Goal: Task Accomplishment & Management: Manage account settings

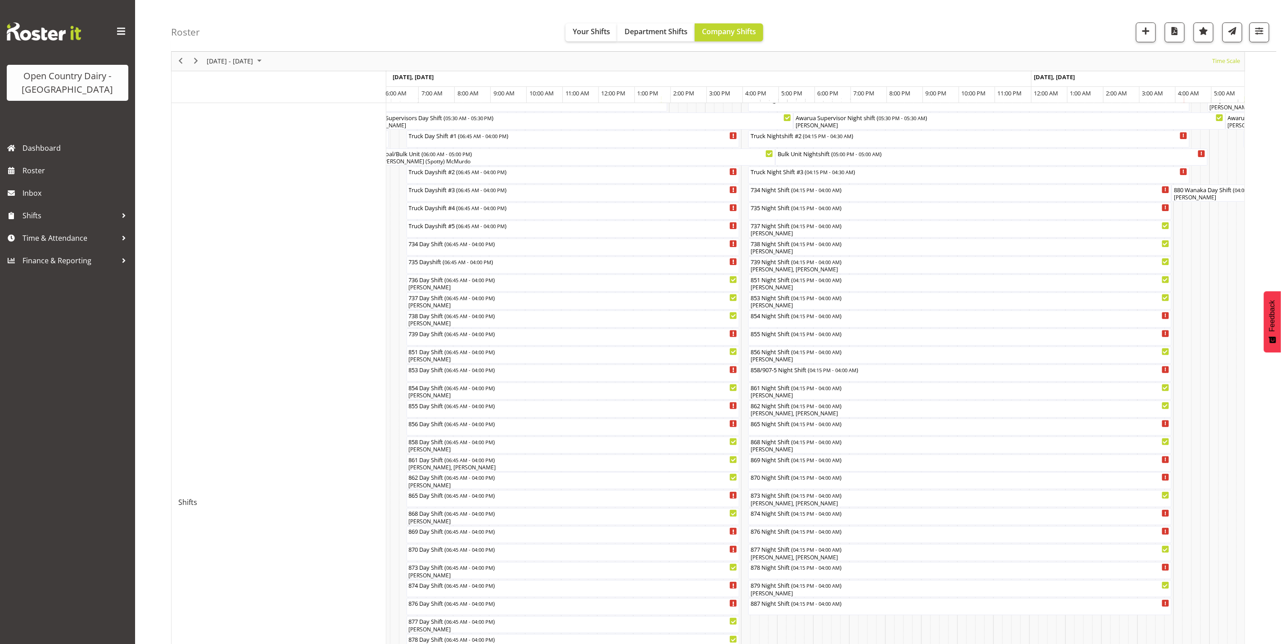
scroll to position [135, 0]
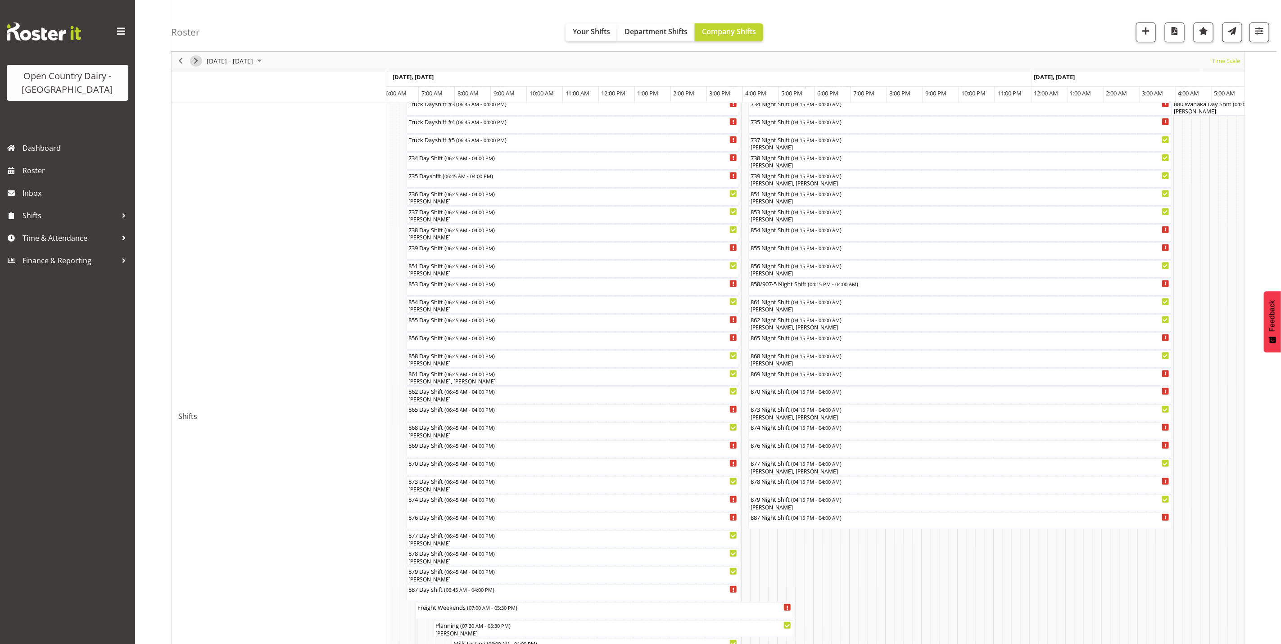
click at [199, 61] on span "Next" at bounding box center [196, 61] width 11 height 11
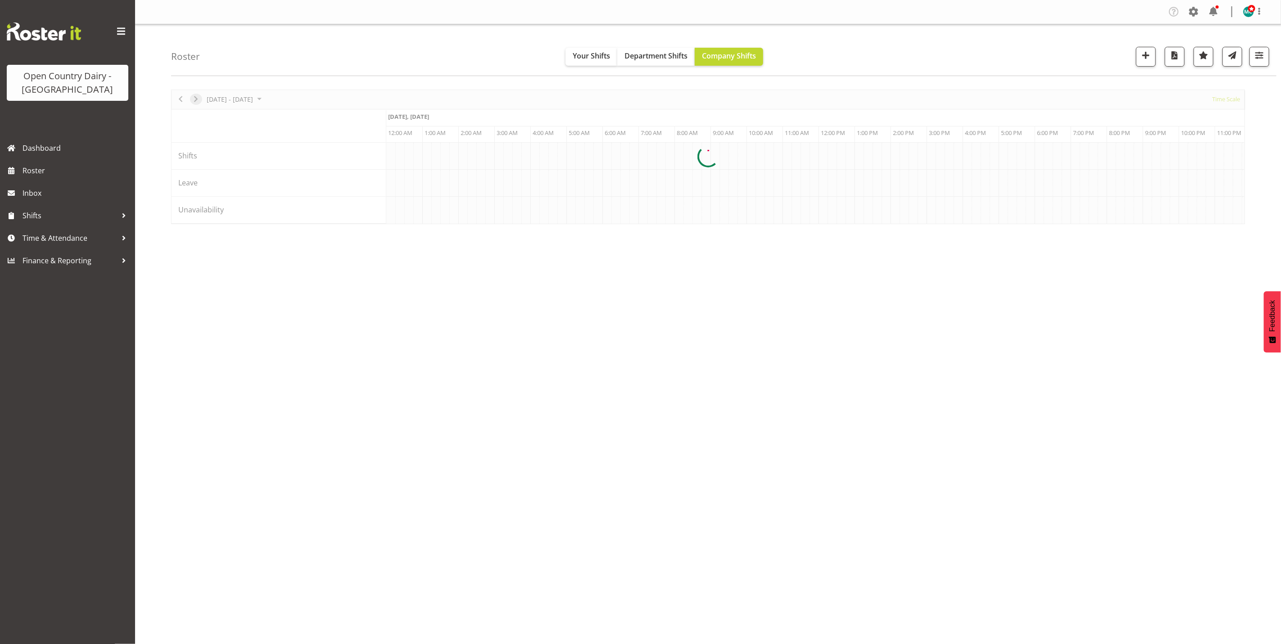
scroll to position [0, 0]
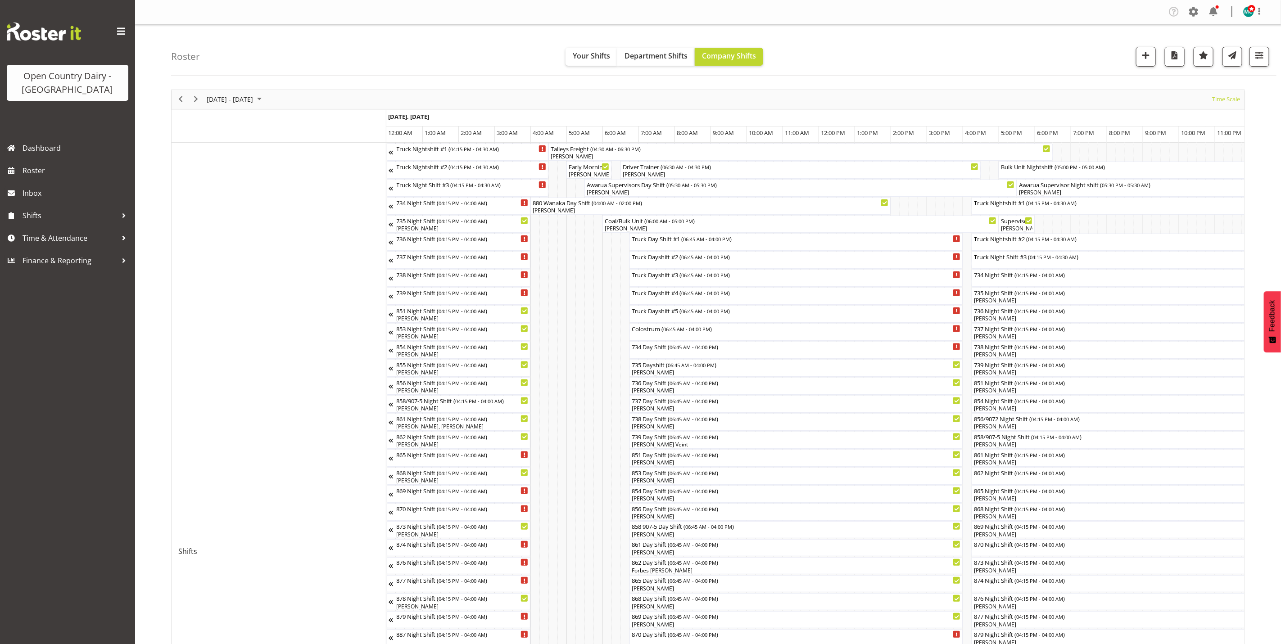
scroll to position [68, 0]
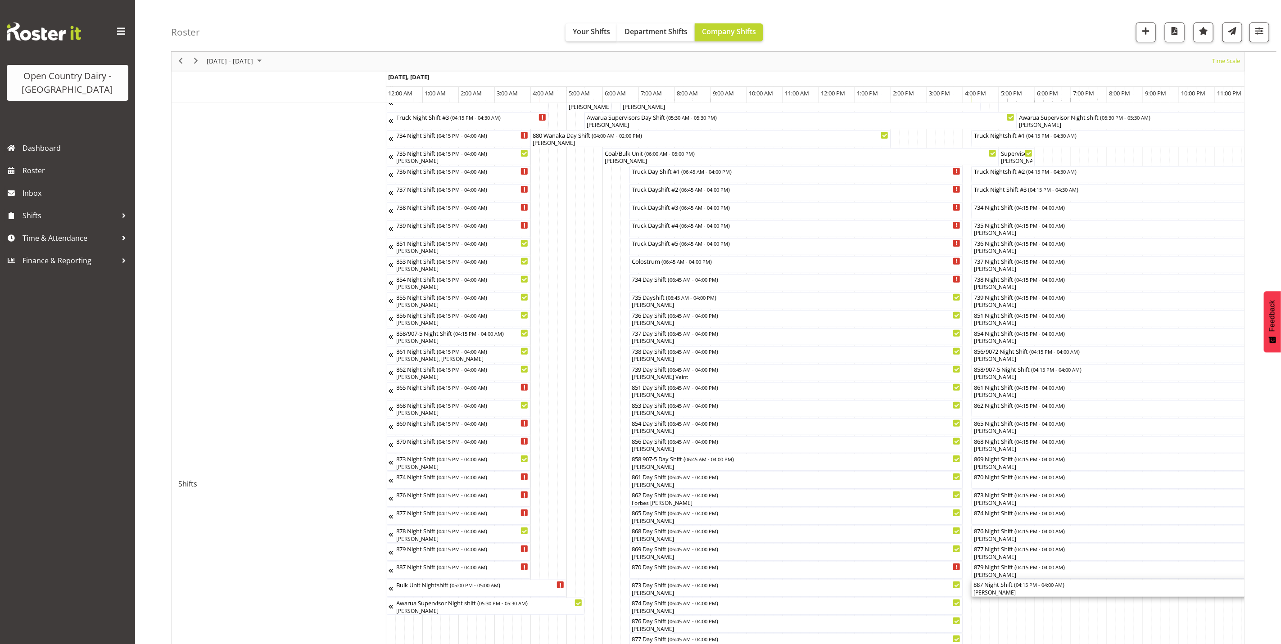
click at [1004, 591] on div "[PERSON_NAME]" at bounding box center [1184, 593] width 420 height 8
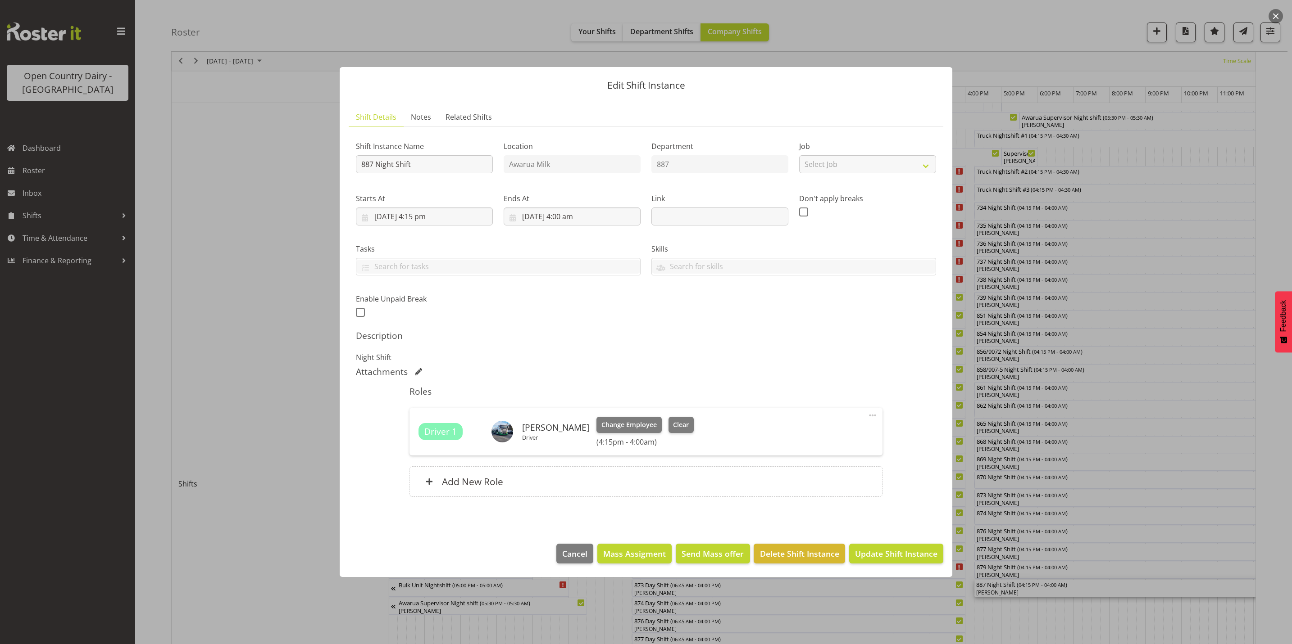
click at [690, 426] on div "Driver 1 [PERSON_NAME] Driver Change Employee Clear (4:15pm - 4:00am)" at bounding box center [645, 432] width 454 height 30
click at [618, 471] on div "Add New Role" at bounding box center [645, 482] width 472 height 31
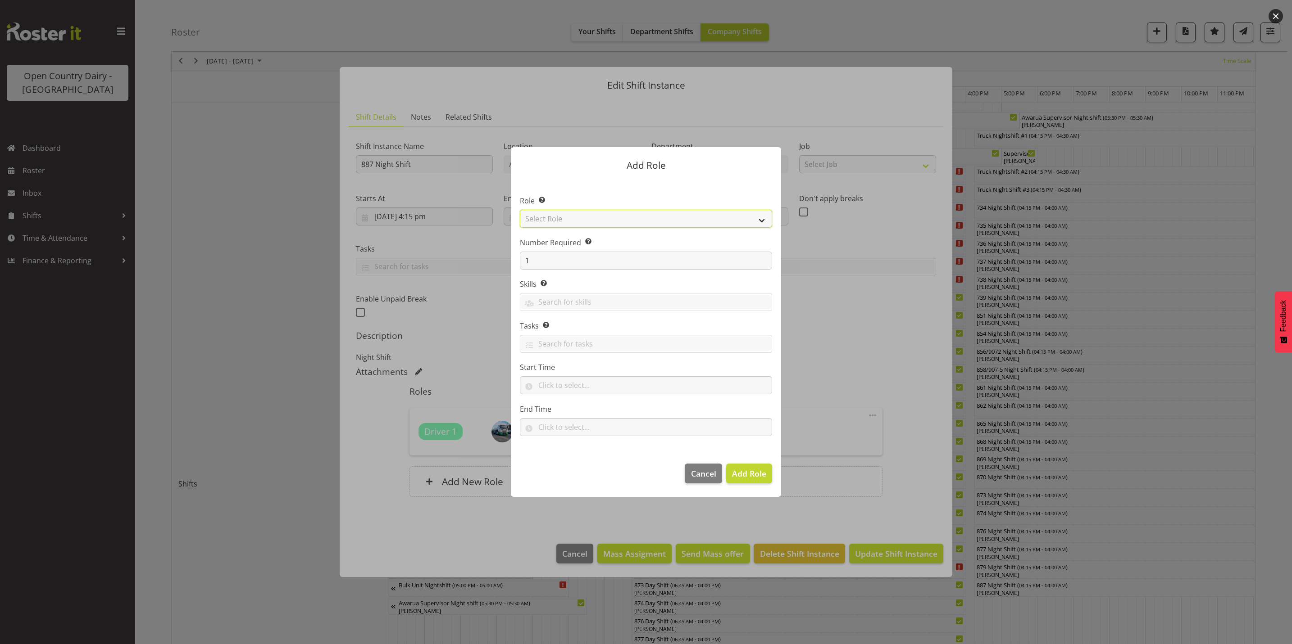
click at [626, 217] on select "Select Role Crew Leader Driver Driver Assessor Dayshift Driver Assessor Nightsh…" at bounding box center [646, 219] width 252 height 18
select select "1437"
click at [520, 210] on select "Select Role Crew Leader Driver Driver Assessor Dayshift Driver Assessor Nightsh…" at bounding box center [646, 219] width 252 height 18
click at [746, 472] on span "Add Role" at bounding box center [749, 473] width 34 height 11
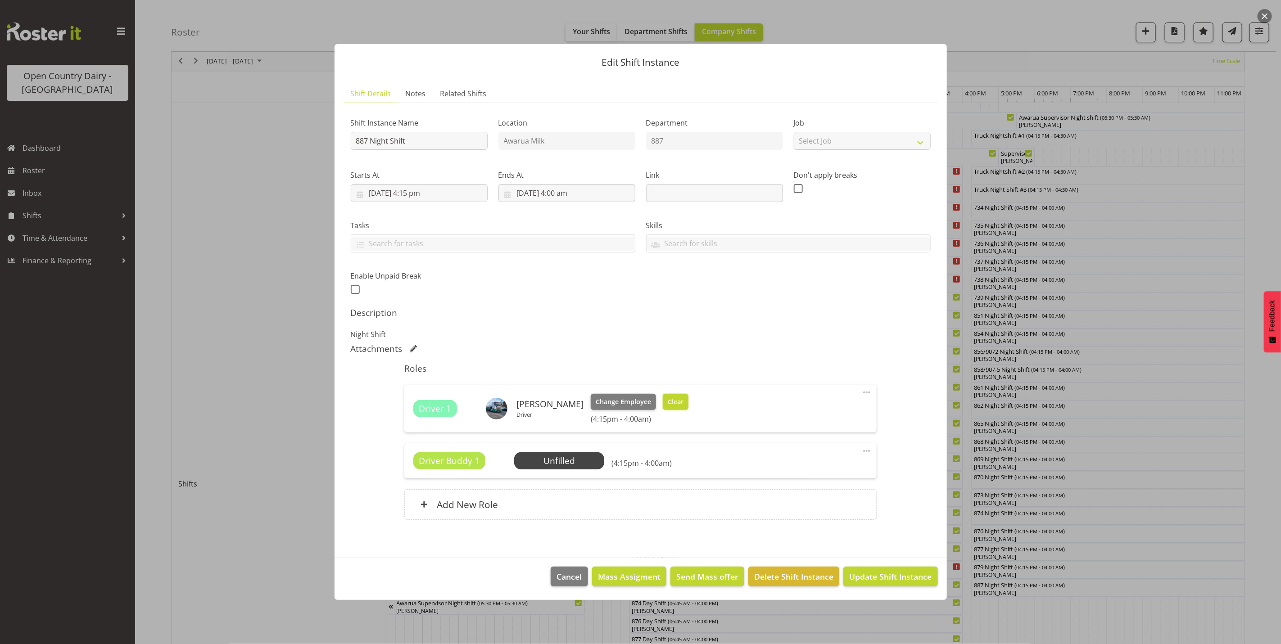
click at [668, 400] on span "Clear" at bounding box center [676, 402] width 16 height 10
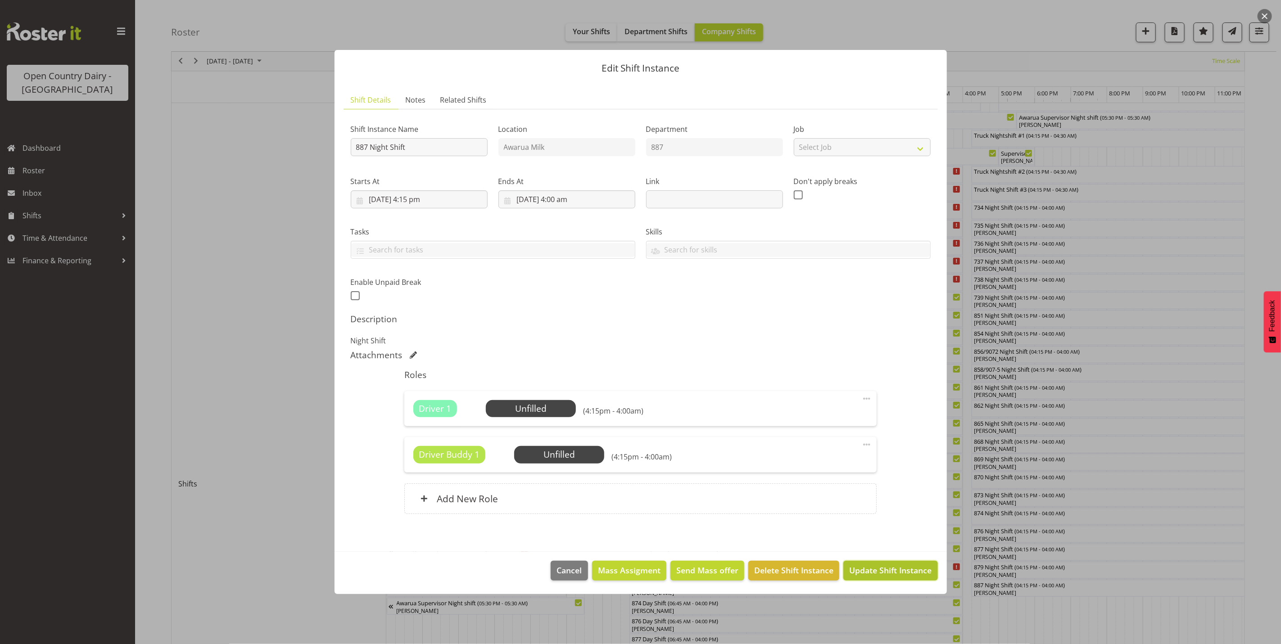
click at [899, 571] on span "Update Shift Instance" at bounding box center [890, 571] width 82 height 12
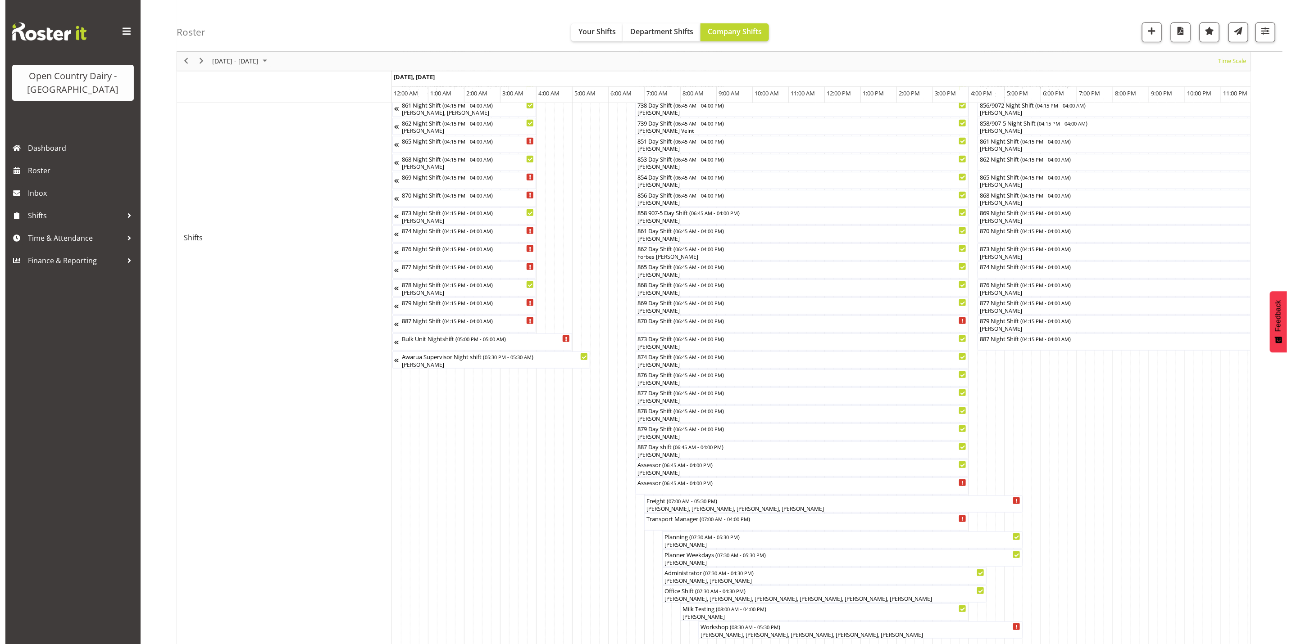
scroll to position [338, 0]
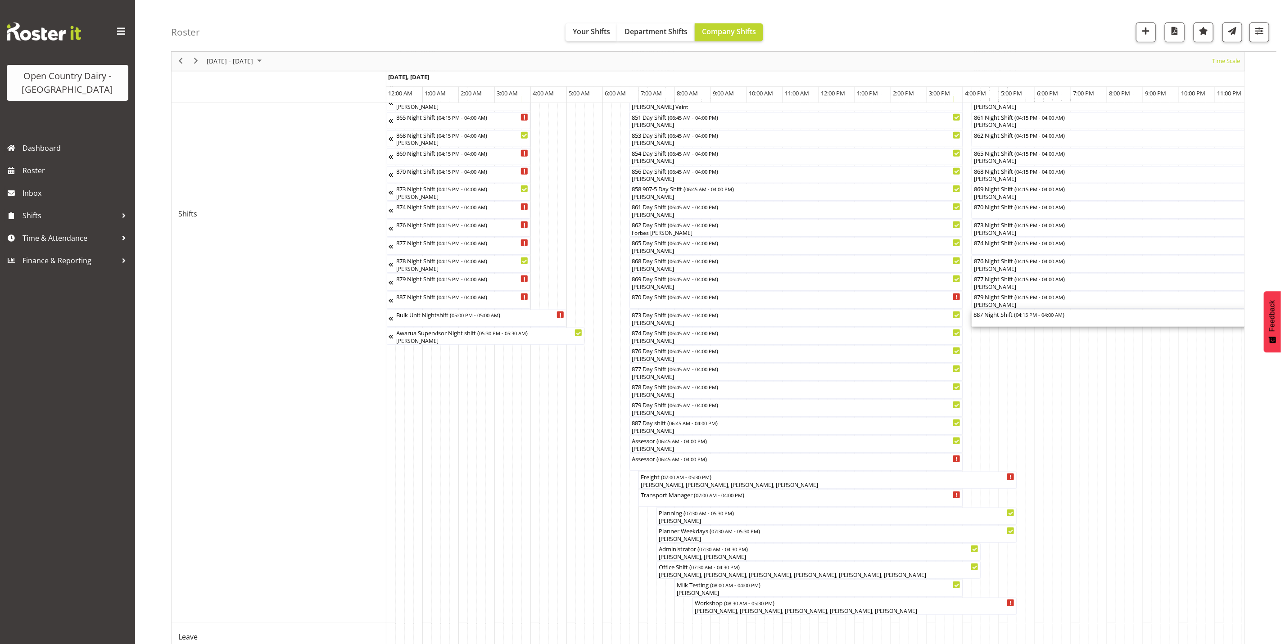
click at [1005, 321] on div "887 Night Shift ( 04:15 PM - 04:00 AM )" at bounding box center [1184, 318] width 420 height 17
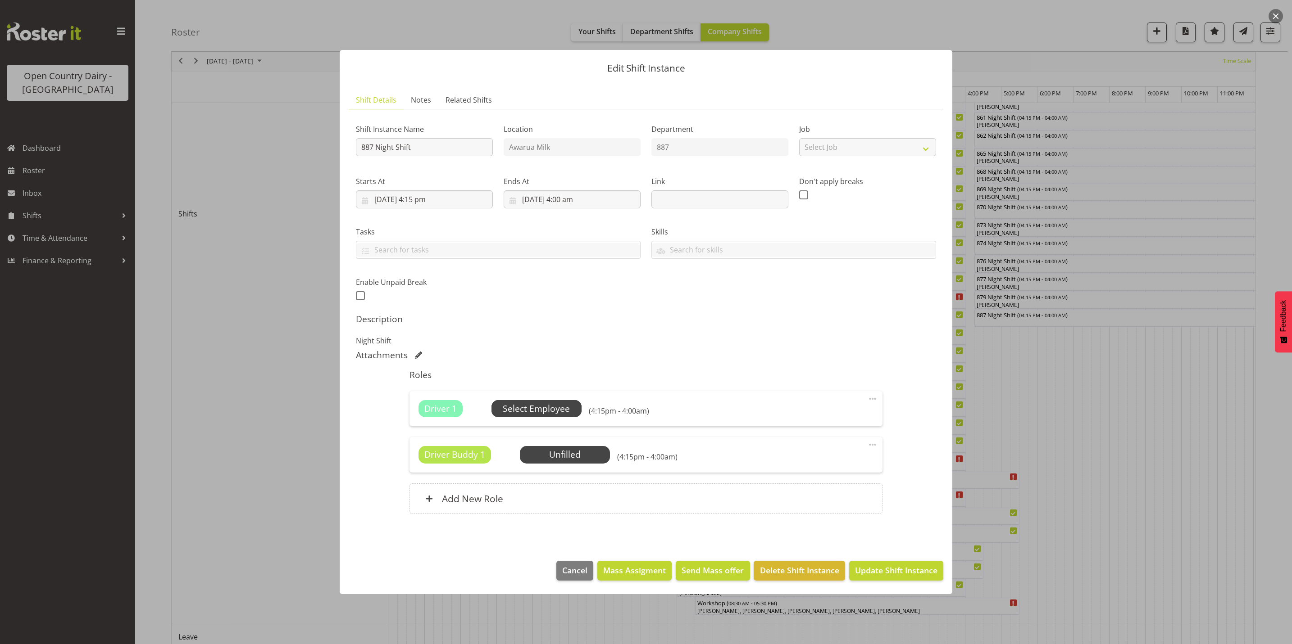
click at [546, 409] on span "Select Employee" at bounding box center [536, 409] width 67 height 13
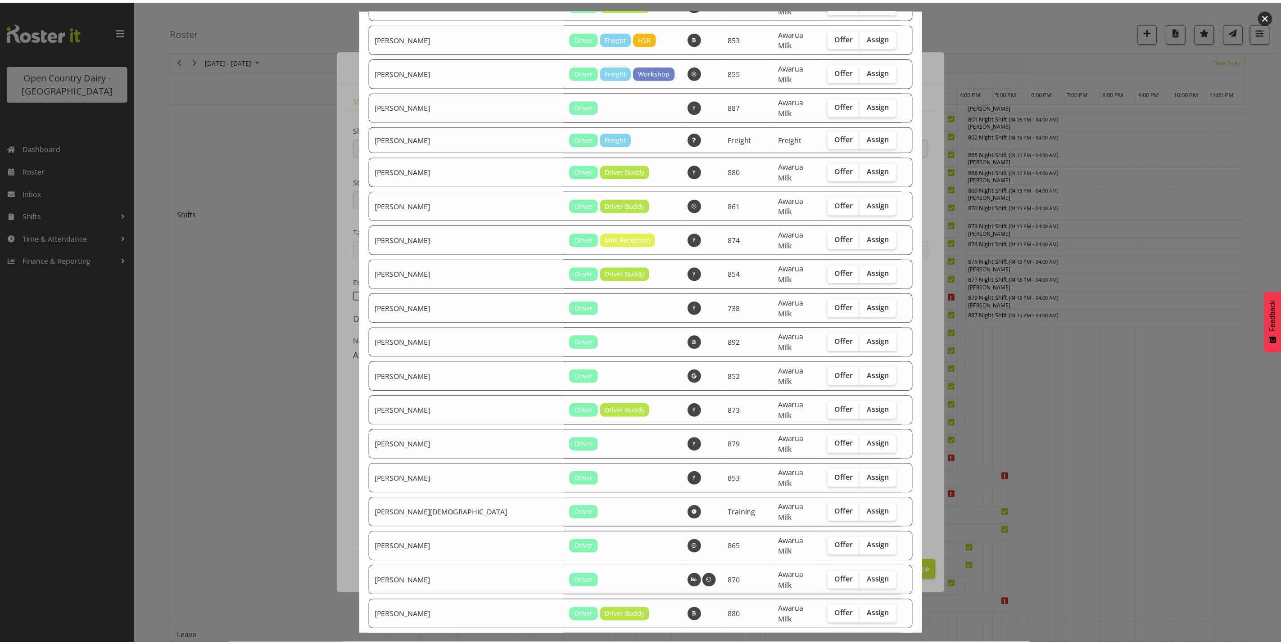
scroll to position [894, 0]
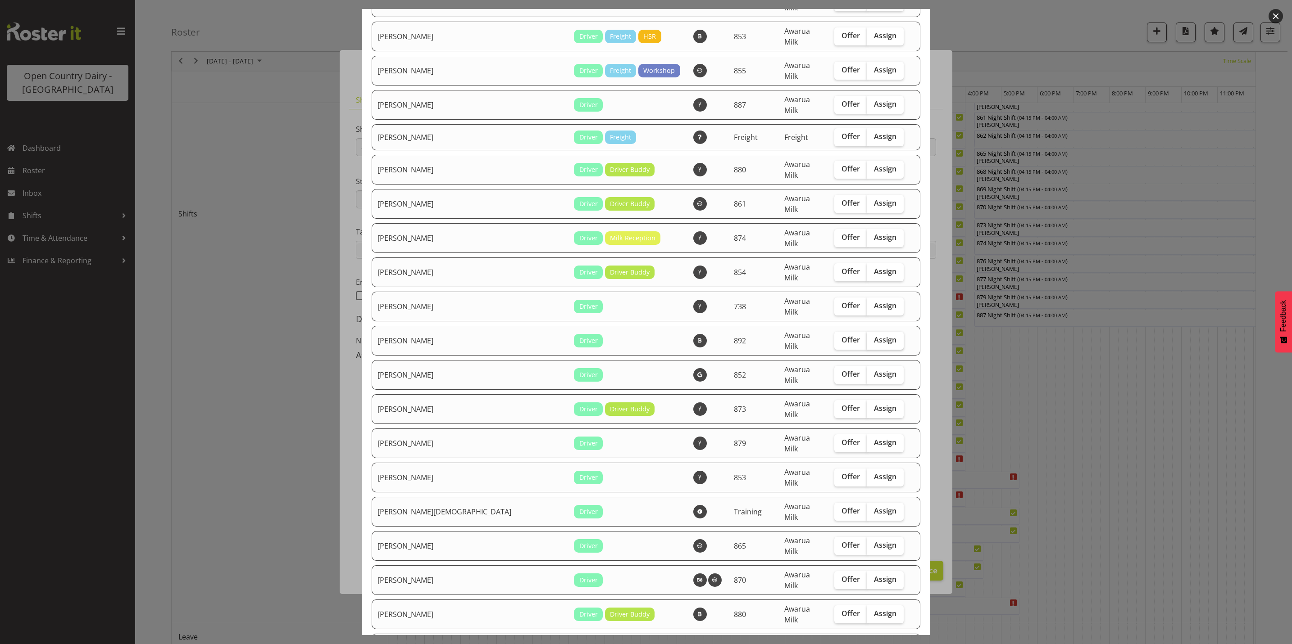
click at [874, 336] on span "Assign" at bounding box center [885, 340] width 23 height 9
click at [867, 337] on input "Assign" at bounding box center [870, 340] width 6 height 6
checkbox input "true"
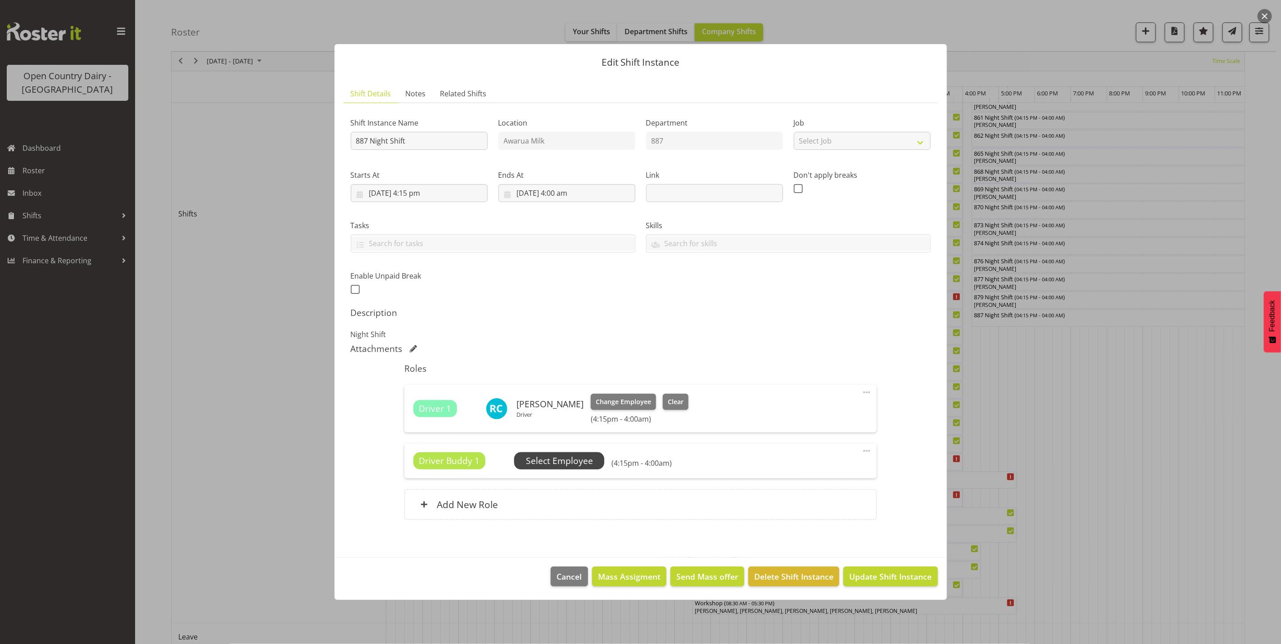
click at [558, 462] on span "Select Employee" at bounding box center [559, 461] width 67 height 13
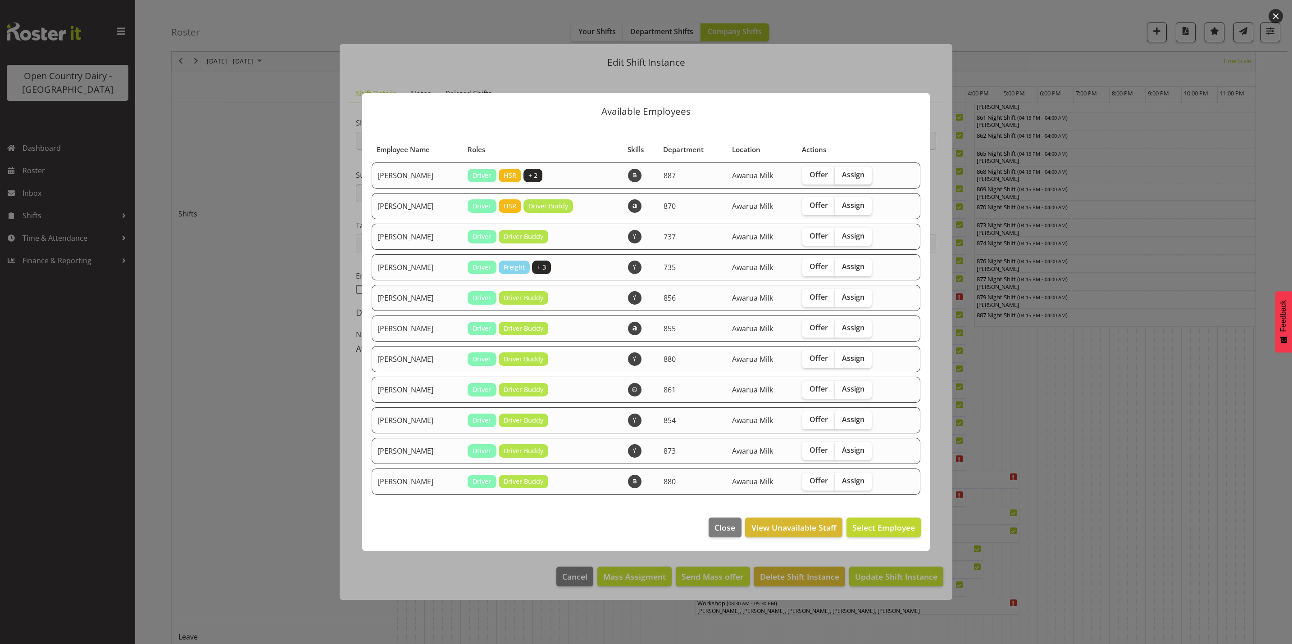
click at [850, 178] on span "Assign" at bounding box center [853, 174] width 23 height 9
click at [840, 178] on input "Assign" at bounding box center [838, 175] width 6 height 6
checkbox input "true"
click at [874, 524] on span "Assign [PERSON_NAME]" at bounding box center [869, 527] width 91 height 11
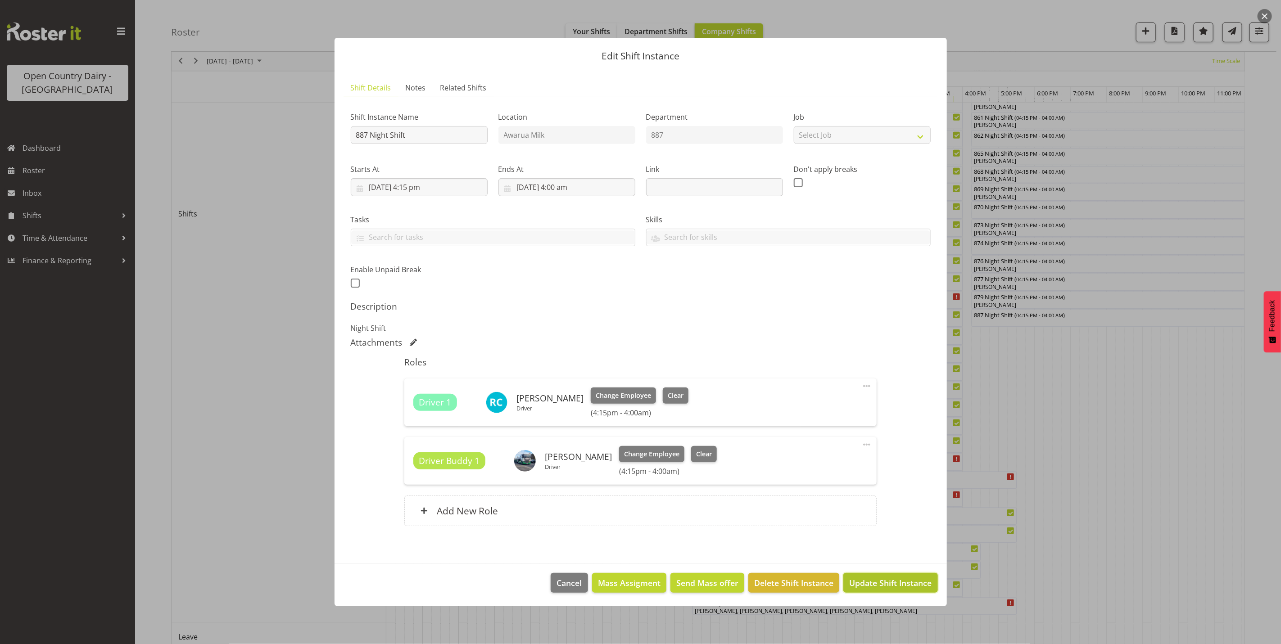
click at [884, 583] on span "Update Shift Instance" at bounding box center [890, 583] width 82 height 12
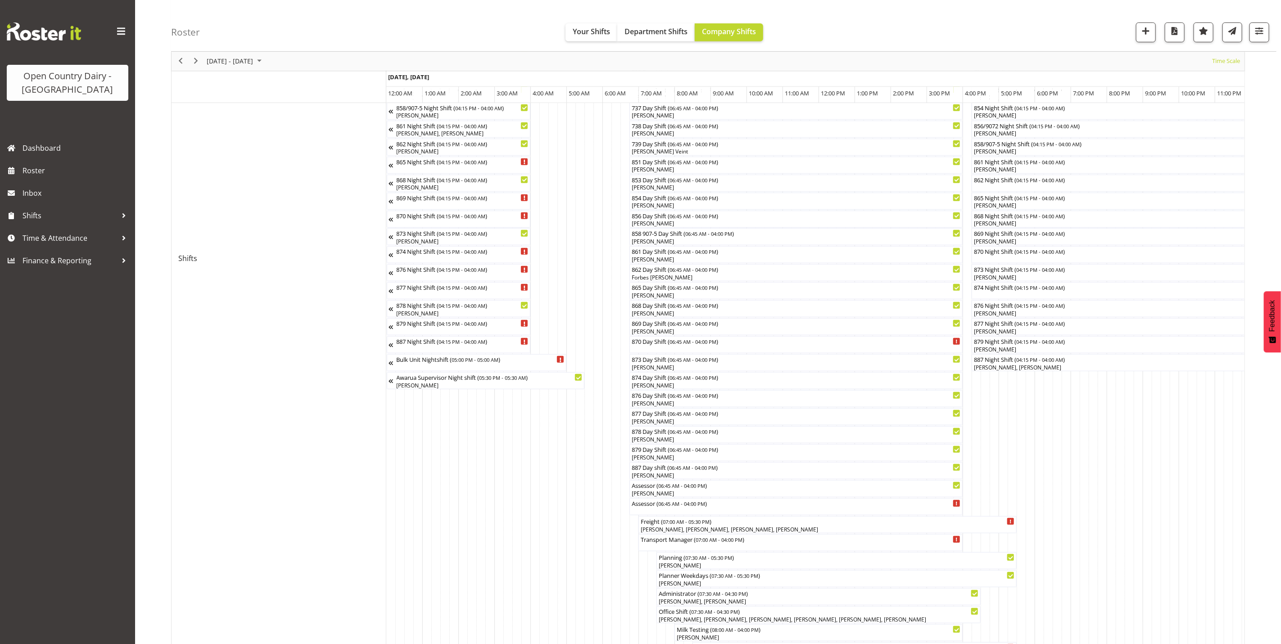
scroll to position [270, 0]
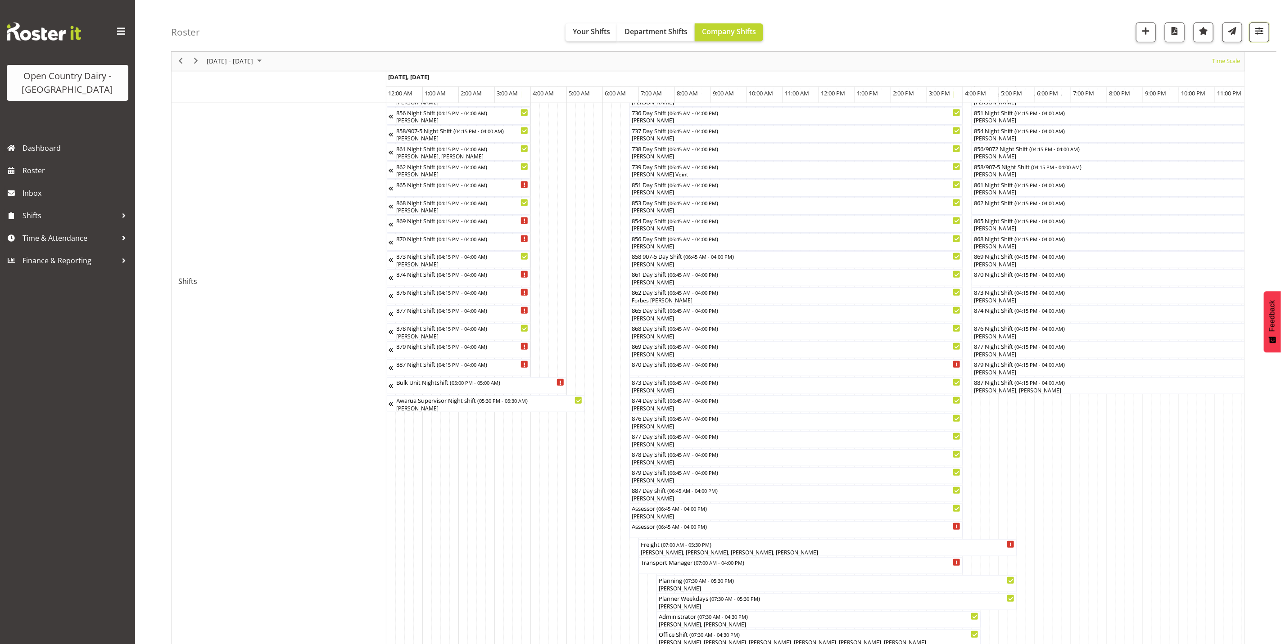
click at [1258, 32] on span "button" at bounding box center [1260, 31] width 12 height 12
